Goal: Navigation & Orientation: Go to known website

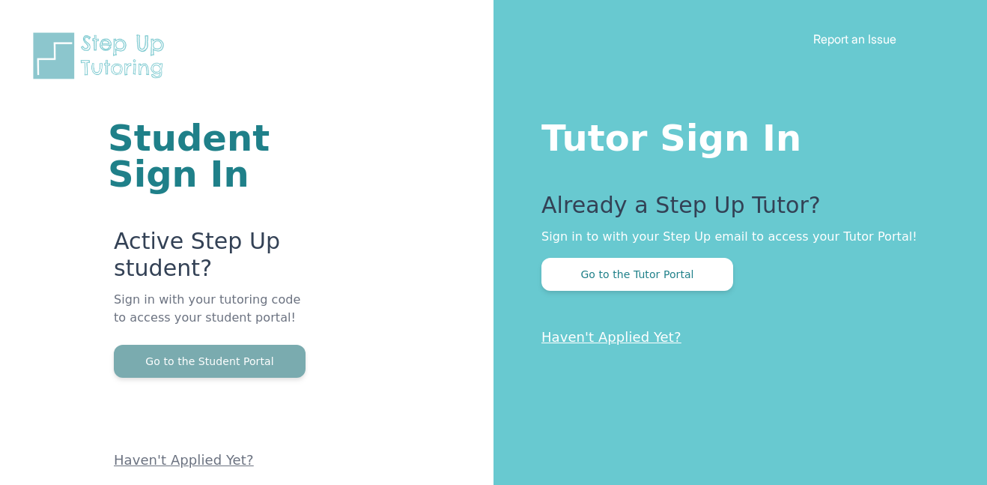
click at [250, 375] on button "Go to the Student Portal" at bounding box center [210, 361] width 192 height 33
click at [250, 363] on button "Go to the Student Portal" at bounding box center [210, 361] width 192 height 33
click at [216, 370] on button "Go to the Student Portal" at bounding box center [210, 361] width 192 height 33
